Goal: Transaction & Acquisition: Purchase product/service

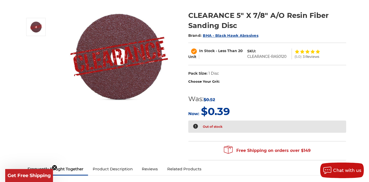
scroll to position [65, 0]
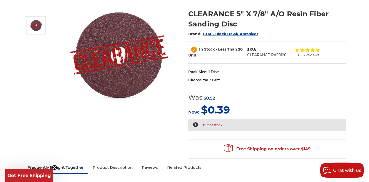
click at [216, 79] on label "Choose Your Grit:" at bounding box center [267, 80] width 158 height 5
click at [204, 80] on label "Choose Your Grit:" at bounding box center [267, 80] width 158 height 5
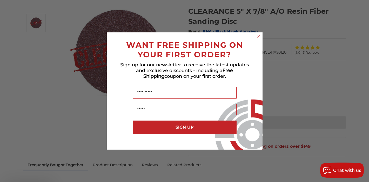
scroll to position [73, 0]
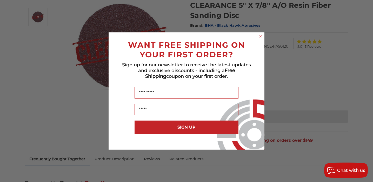
click at [260, 35] on circle "Close dialog" at bounding box center [260, 36] width 5 height 5
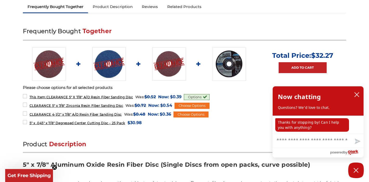
scroll to position [226, 0]
click at [128, 97] on span "This Item: CLEARANCE 5" X 7/8" A/O Resin Fiber Sanding Disc" at bounding box center [82, 97] width 104 height 4
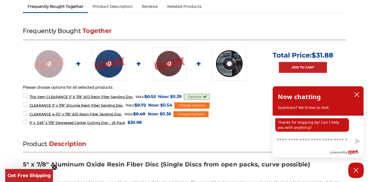
click at [110, 60] on img at bounding box center [109, 64] width 34 height 34
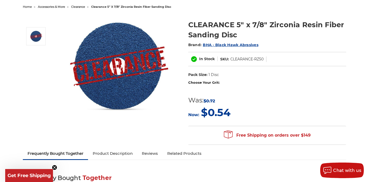
scroll to position [55, 0]
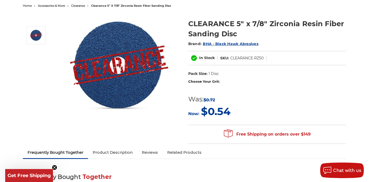
click at [208, 82] on label "Choose Your Grit:" at bounding box center [267, 81] width 158 height 5
click at [211, 87] on div "Choose Your Grit: #24 Grit #36 Grit #60 Grit #80 Grit #120 Grit" at bounding box center [267, 83] width 158 height 8
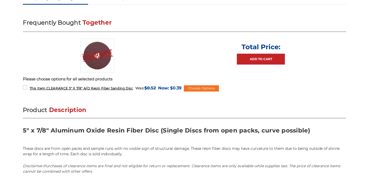
scroll to position [226, 0]
